Goal: Find specific page/section: Find specific page/section

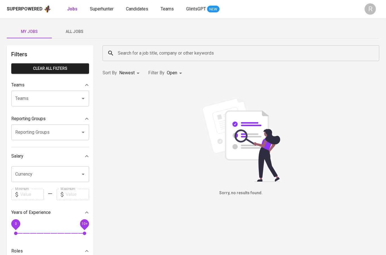
click at [144, 57] on input "Search for a job title, company or other keywords" at bounding box center [242, 53] width 252 height 11
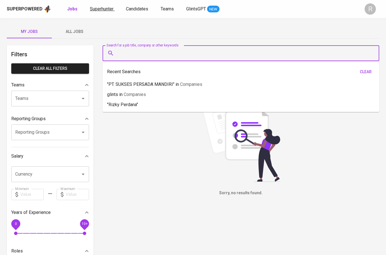
click at [99, 10] on span "Superhunter" at bounding box center [102, 8] width 24 height 5
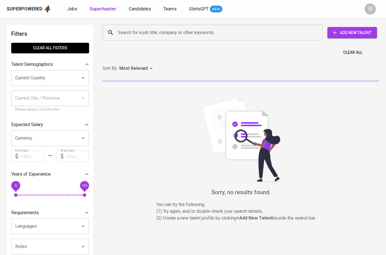
click at [127, 34] on input "Search for a job title, company or other keywords" at bounding box center [213, 32] width 195 height 11
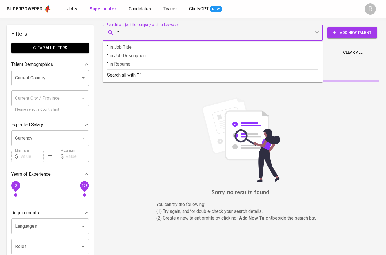
paste input "Asep Rachmat Gustian"
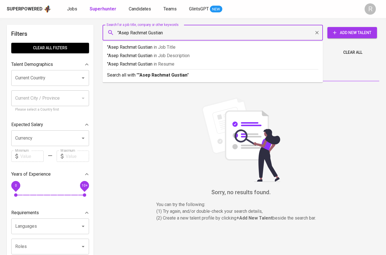
type input ""Asep Rachmat Gustian""
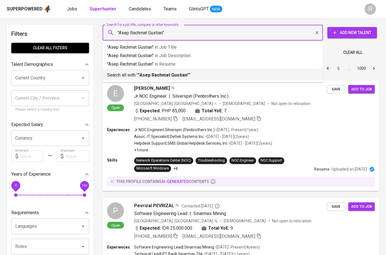
click at [157, 74] on b ""Asep Rachmat Gustian"" at bounding box center [163, 74] width 51 height 5
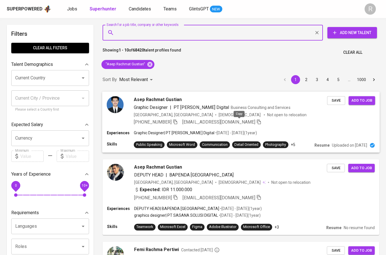
click at [257, 122] on icon "button" at bounding box center [259, 121] width 4 height 5
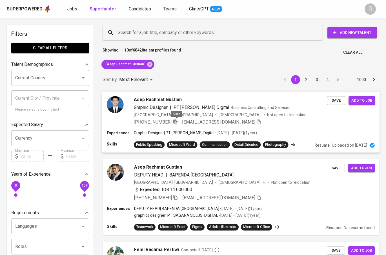
click at [177, 123] on icon "button" at bounding box center [175, 121] width 5 height 5
